Goal: Transaction & Acquisition: Purchase product/service

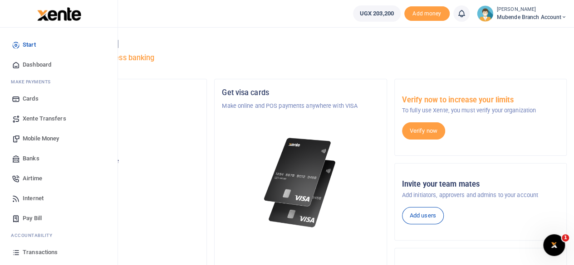
click at [34, 249] on span "Transactions" at bounding box center [40, 252] width 35 height 9
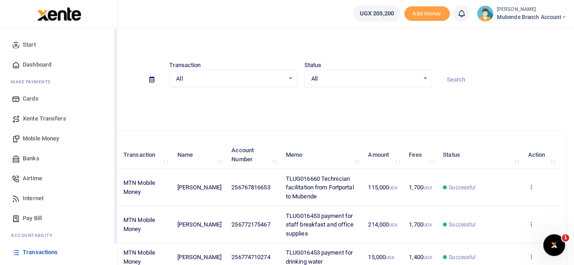
scroll to position [58, 0]
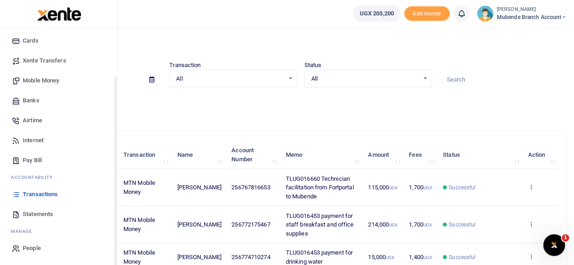
click at [114, 250] on div "Start Dashboard M ake Payments Cards Xente Transfers Mobile Money Banks Airtime…" at bounding box center [58, 118] width 117 height 296
click at [43, 212] on span "Statements" at bounding box center [38, 214] width 30 height 9
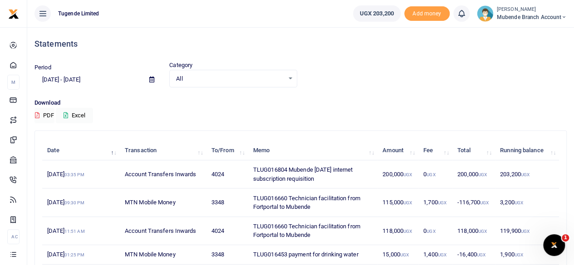
drag, startPoint x: 327, startPoint y: 186, endPoint x: 245, endPoint y: 172, distance: 83.3
click at [245, 172] on tr "[DATE] 03:35 PM Account Transfers Inwards 4024 TLUG016804 Mubende [DATE] intern…" at bounding box center [300, 174] width 516 height 28
copy tr "TLUG016804 Mubende [DATE] internet subscription requisition"
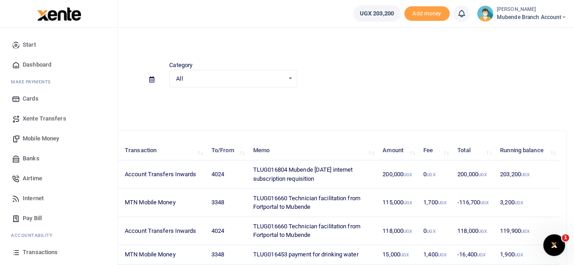
click at [47, 137] on span "Mobile Money" at bounding box center [41, 138] width 36 height 9
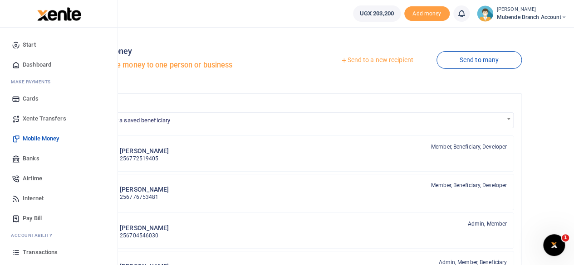
click at [59, 140] on span "Mobile Money" at bounding box center [41, 138] width 36 height 9
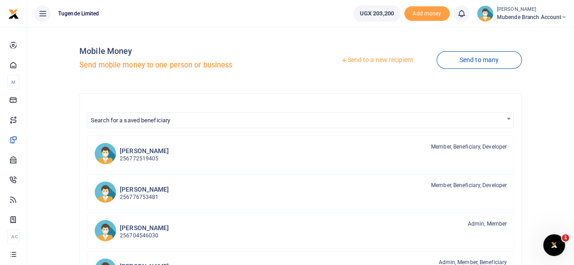
click at [372, 59] on link "Send to a new recipient" at bounding box center [376, 60] width 118 height 16
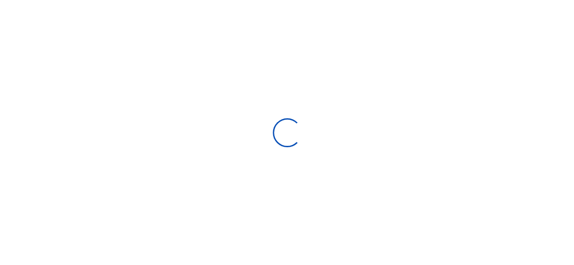
select select
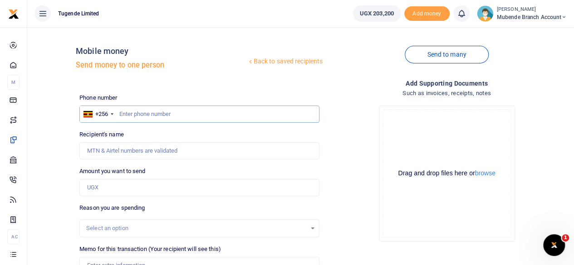
click at [137, 116] on input "text" at bounding box center [199, 114] width 240 height 17
type input "0788697345"
type input "[PERSON_NAME]"
type input "0788697345"
click at [119, 188] on input "Amount you want to send" at bounding box center [199, 187] width 240 height 17
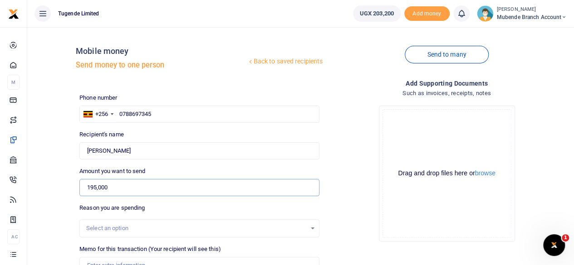
type input "195,000"
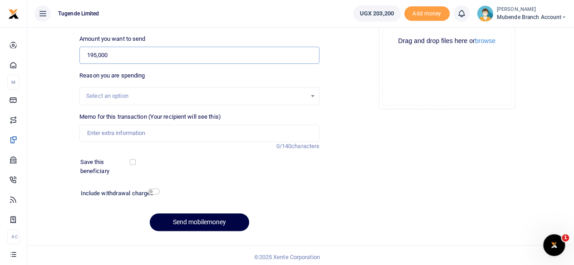
scroll to position [135, 0]
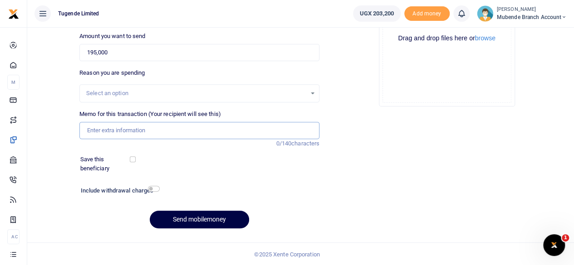
click at [144, 137] on input "Memo for this transaction (Your recipient will see this)" at bounding box center [199, 130] width 240 height 17
paste input "TLUG016804 Mubende Sept 2025 internet subscription requisition"
click at [97, 131] on input "TLUG016804 Mubende Sept 2025 internet subscription requisition" at bounding box center [199, 130] width 240 height 17
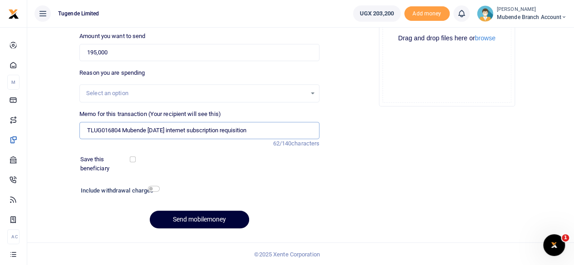
type input "TLUG016804 Mubende Sept 2025 internet subscription requisition"
click at [200, 220] on button "Send mobilemoney" at bounding box center [199, 220] width 99 height 18
